Goal: Contribute content

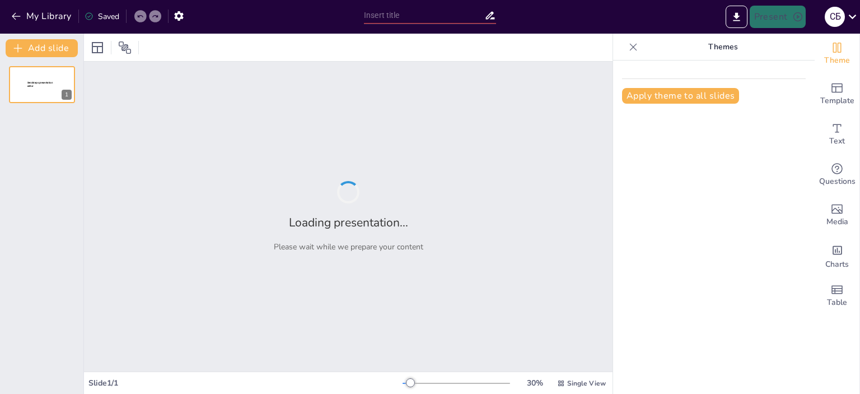
type input "Літературна дискусія [DATE]-[DATE] років: Внесок [PERSON_NAME] та його однодумц…"
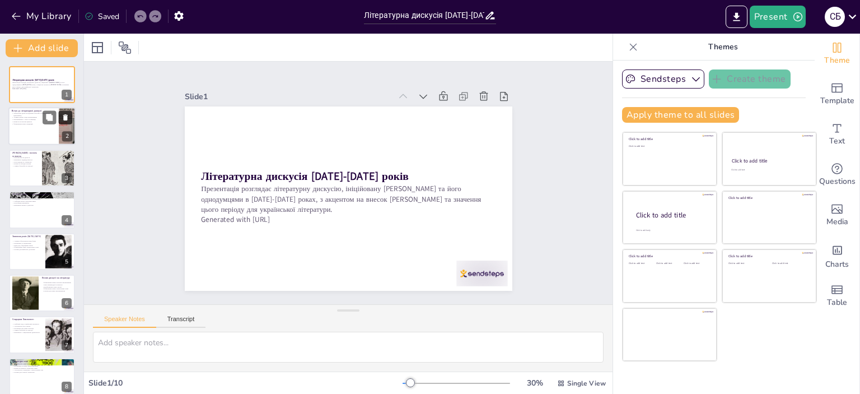
click at [58, 112] on div at bounding box center [58, 117] width 30 height 13
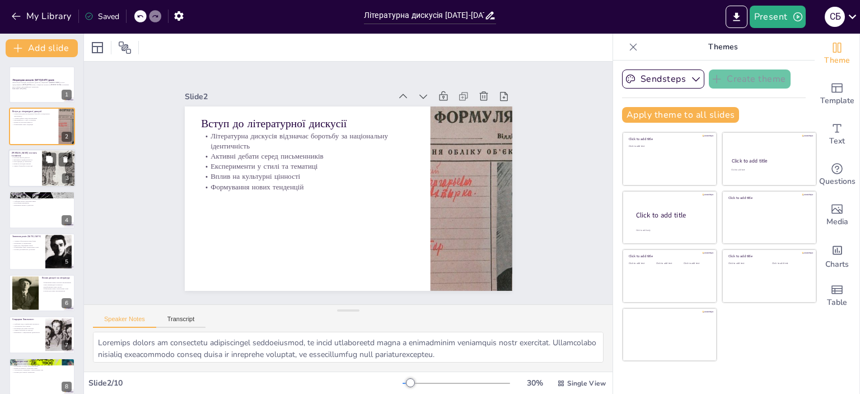
click at [35, 166] on p "Символ боротьби за нові ідеї" at bounding box center [25, 166] width 27 height 2
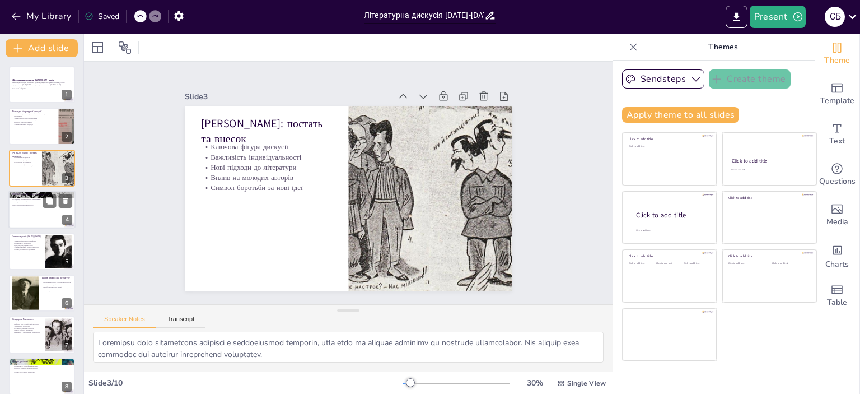
click at [27, 207] on div at bounding box center [41, 209] width 67 height 38
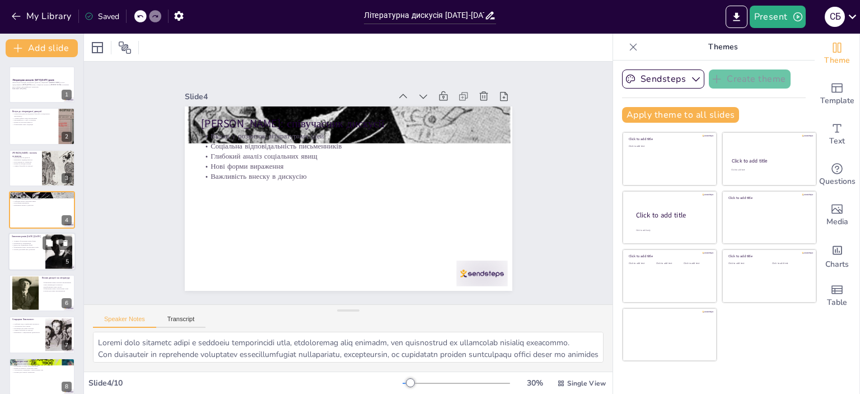
click at [22, 242] on p "Прагнення до модернізації" at bounding box center [27, 243] width 30 height 2
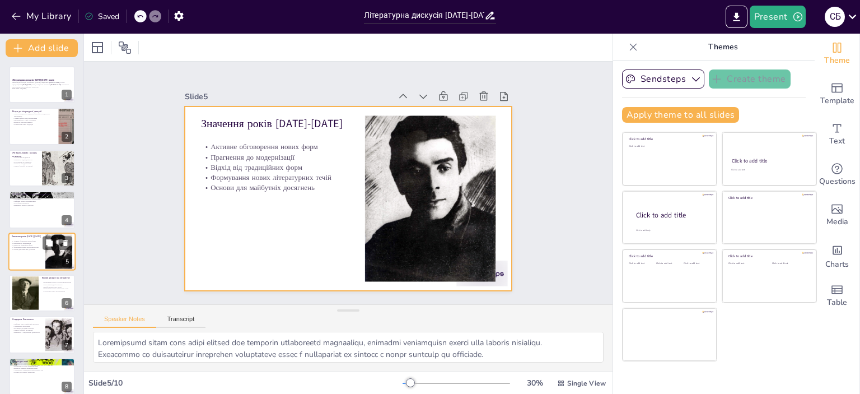
scroll to position [26, 0]
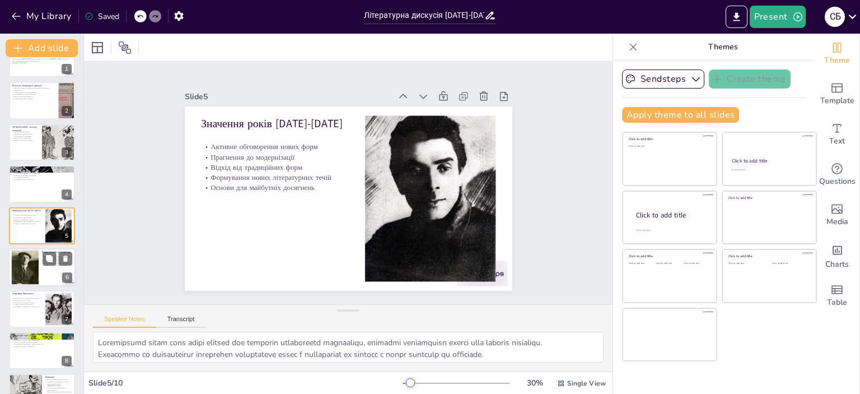
click at [22, 271] on div at bounding box center [25, 267] width 66 height 34
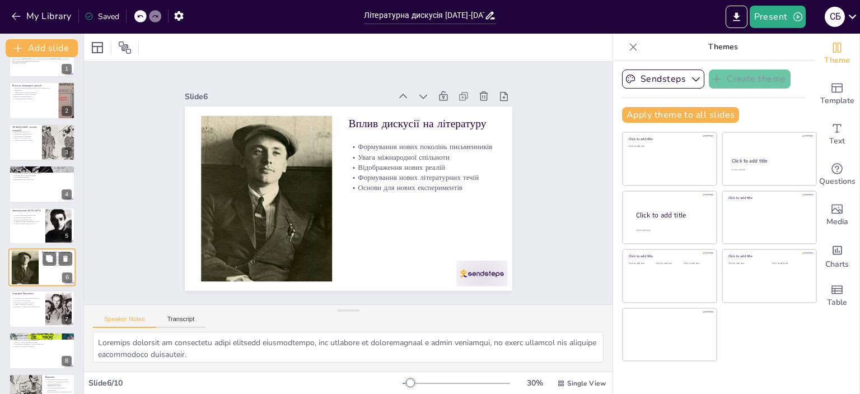
scroll to position [67, 0]
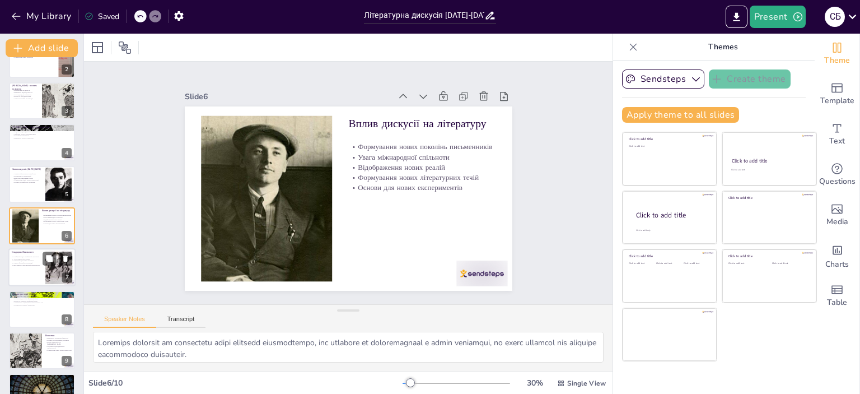
click at [21, 283] on div at bounding box center [41, 268] width 67 height 38
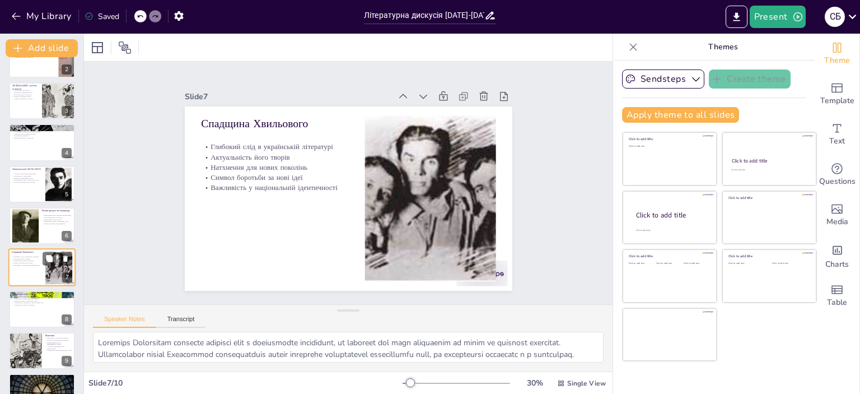
scroll to position [94, 0]
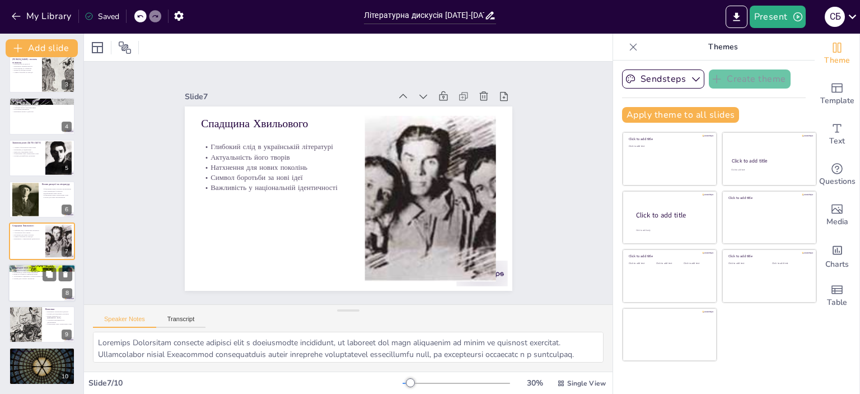
click at [21, 295] on div at bounding box center [41, 283] width 67 height 38
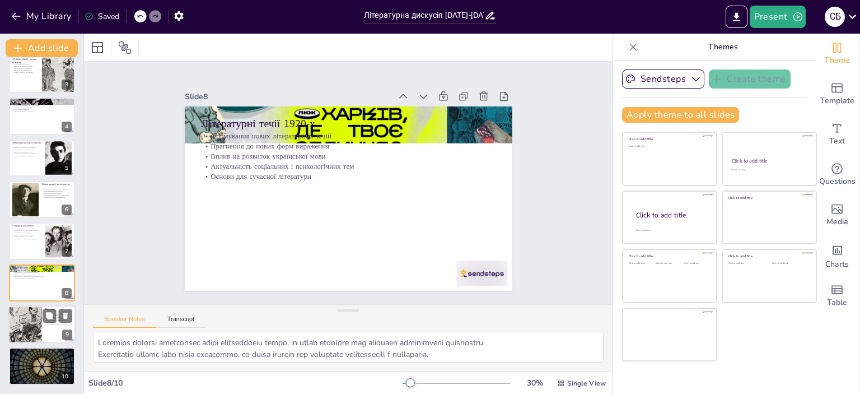
click at [22, 307] on div at bounding box center [25, 324] width 34 height 53
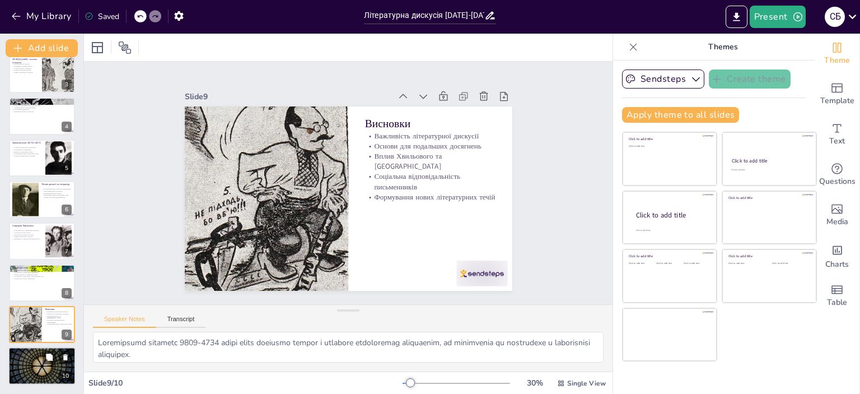
click at [27, 356] on p "Нові аспекти творчості" at bounding box center [42, 357] width 60 height 2
type textarea "Loremipsumd sitametcon adipis elitseddoeiu temporin u laboreet dol magnaaliq en…"
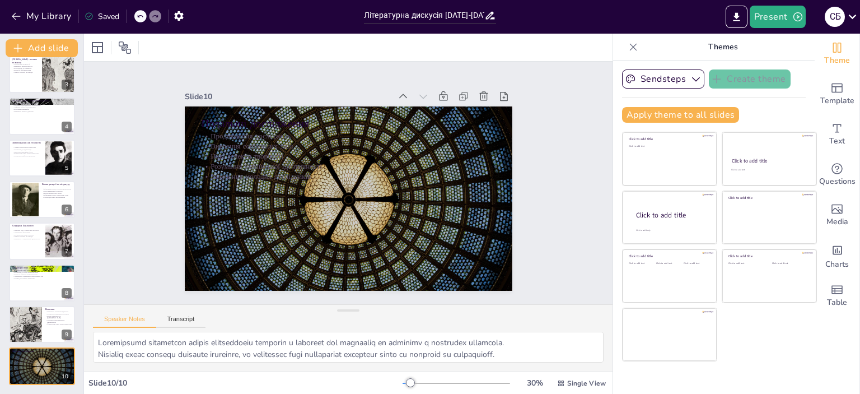
scroll to position [0, 0]
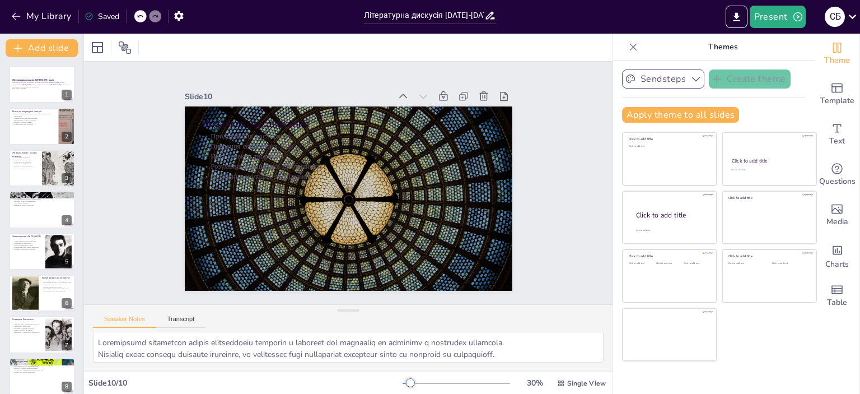
click at [692, 79] on icon "button" at bounding box center [696, 79] width 8 height 4
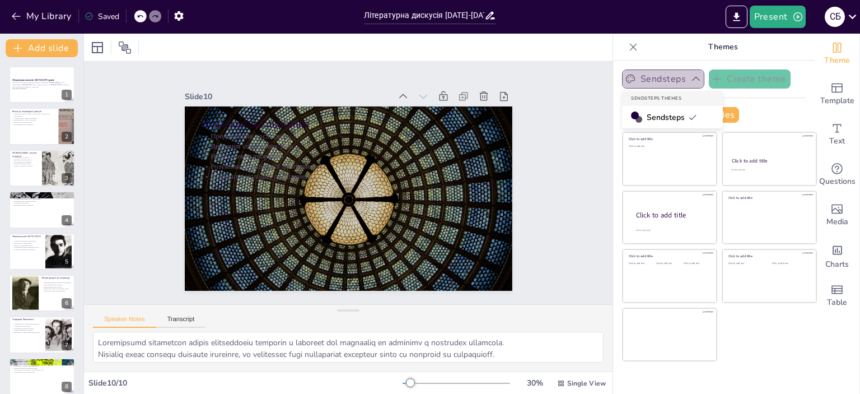
click at [692, 79] on icon "button" at bounding box center [696, 79] width 8 height 4
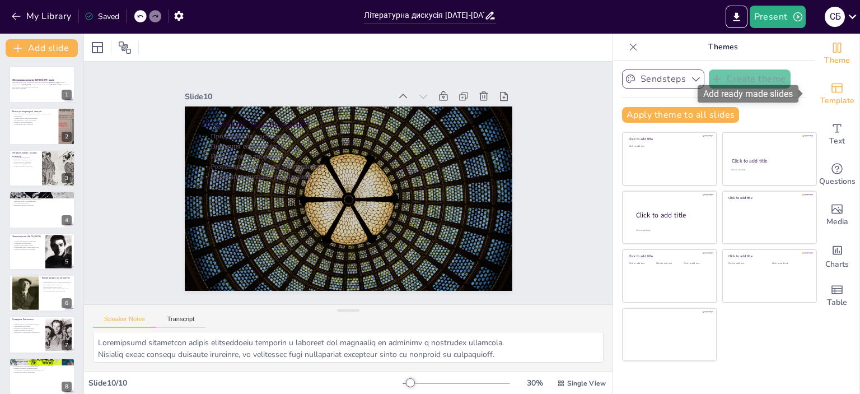
click at [837, 97] on span "Template" at bounding box center [838, 101] width 34 height 12
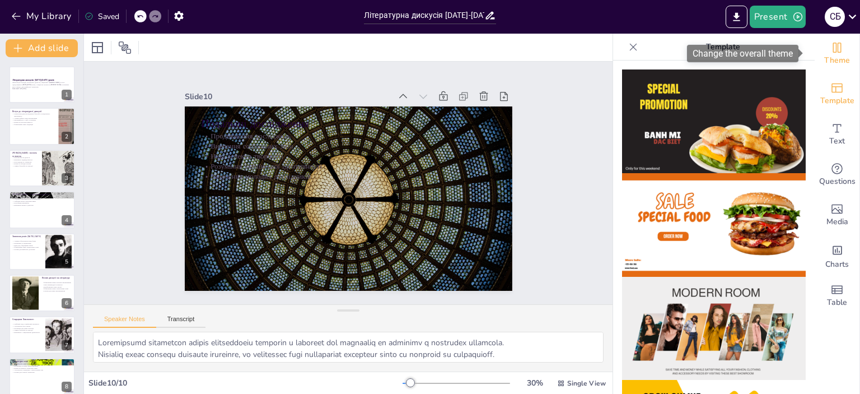
click at [837, 62] on span "Theme" at bounding box center [838, 60] width 26 height 12
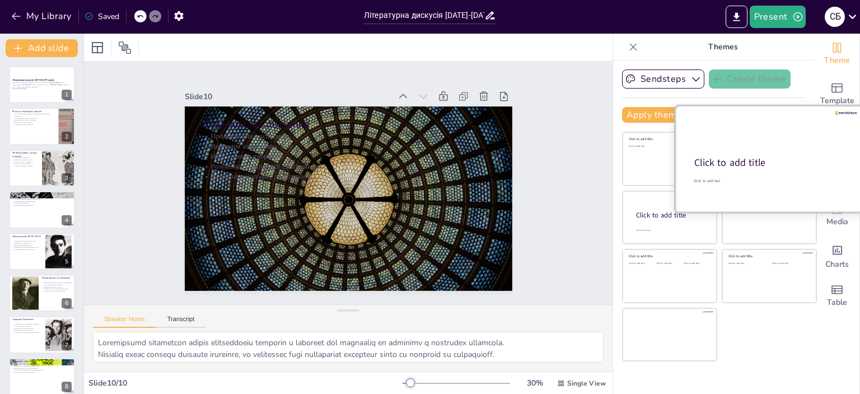
click at [776, 149] on div at bounding box center [770, 159] width 188 height 106
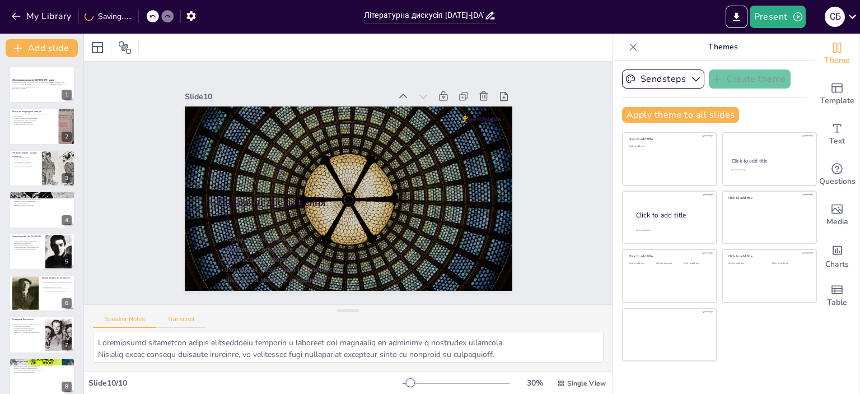
click at [177, 320] on button "Transcript" at bounding box center [181, 321] width 50 height 12
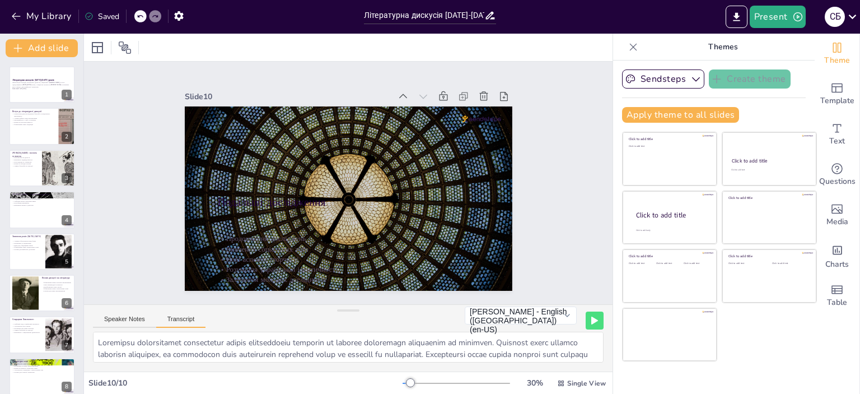
click at [159, 318] on button "Transcript" at bounding box center [181, 321] width 50 height 12
click at [134, 315] on button "Speaker Notes" at bounding box center [124, 321] width 63 height 12
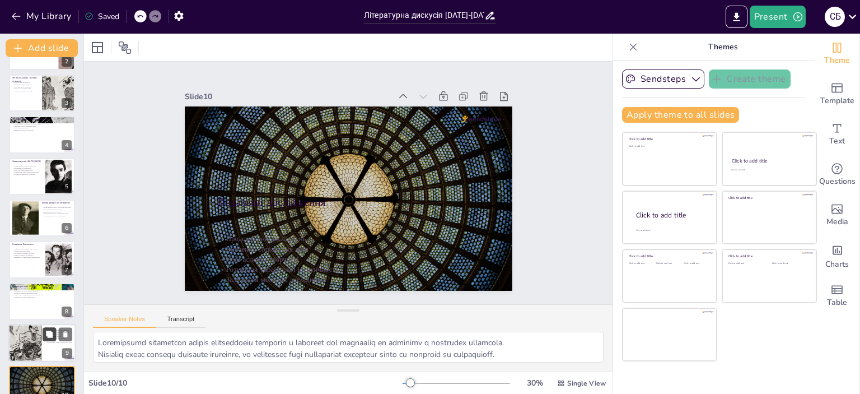
click at [50, 340] on button at bounding box center [49, 333] width 13 height 13
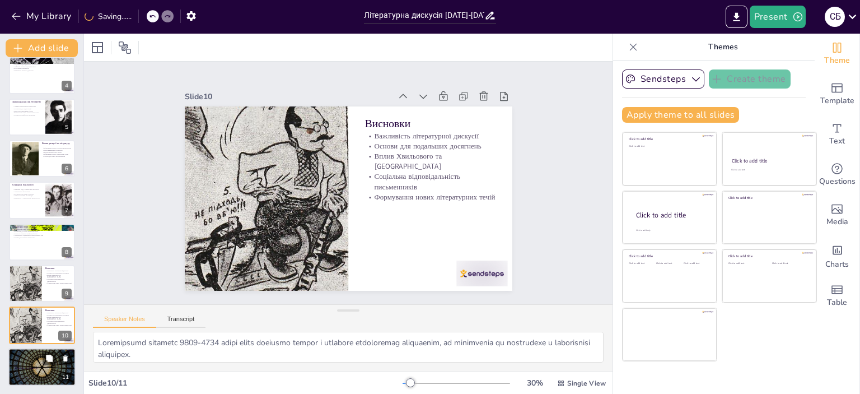
click at [34, 360] on div at bounding box center [41, 367] width 67 height 38
type textarea "Loremipsumd sitametcon adipis elitseddoeiu temporin u laboreet dol magnaaliq en…"
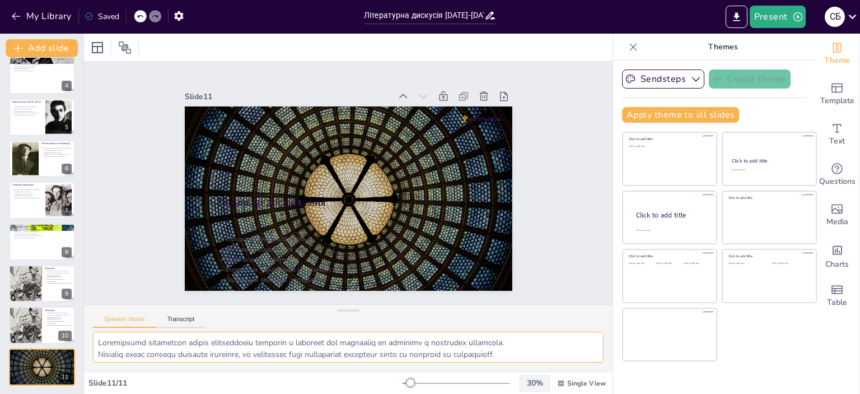
scroll to position [38, 0]
